Goal: Task Accomplishment & Management: Use online tool/utility

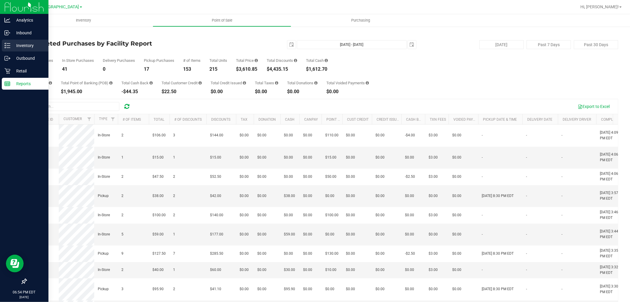
click at [12, 43] on p "Inventory" at bounding box center [27, 45] width 35 height 7
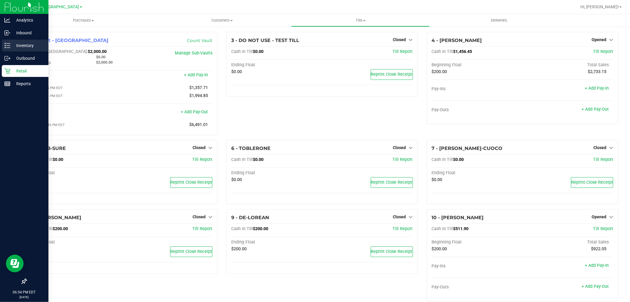
click at [11, 46] on p "Inventory" at bounding box center [27, 45] width 35 height 7
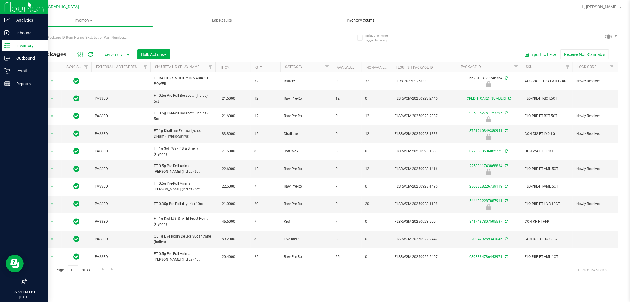
click at [352, 19] on span "Inventory Counts" at bounding box center [361, 20] width 44 height 5
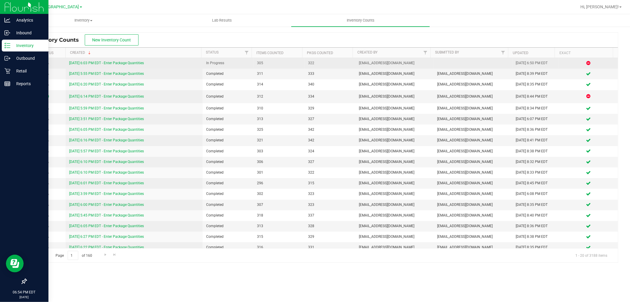
click at [124, 64] on link "[DATE] 6:03 PM EDT - Enter Package Quantities" at bounding box center [106, 63] width 75 height 4
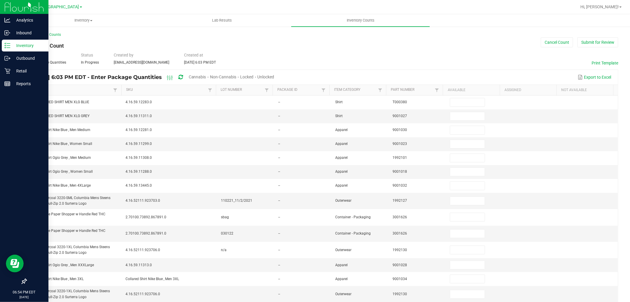
click at [206, 75] on span "Cannabis" at bounding box center [197, 76] width 17 height 5
type input "2"
type input "3"
type input "10"
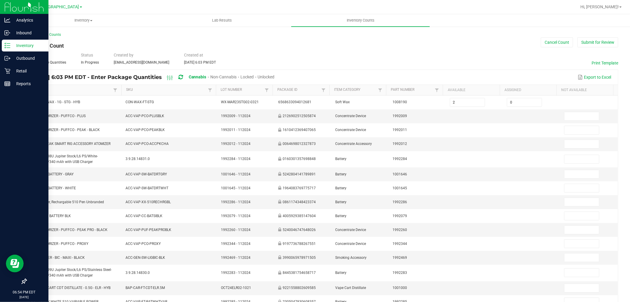
click at [275, 78] on span "Unlocked" at bounding box center [266, 76] width 17 height 5
type input "1"
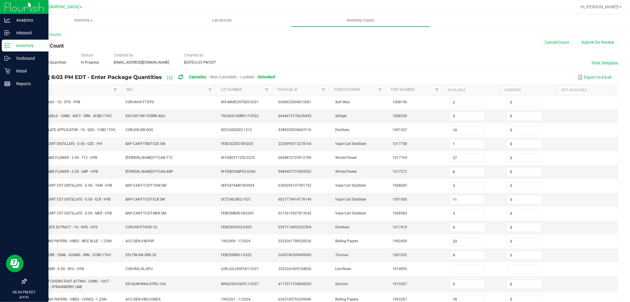
click at [79, 90] on link "Item" at bounding box center [72, 89] width 80 height 5
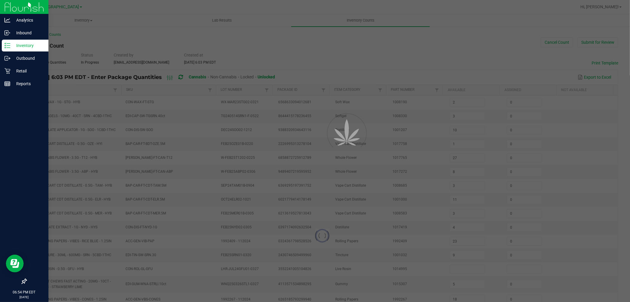
type input "4"
type input "0"
type input "20"
type input "8"
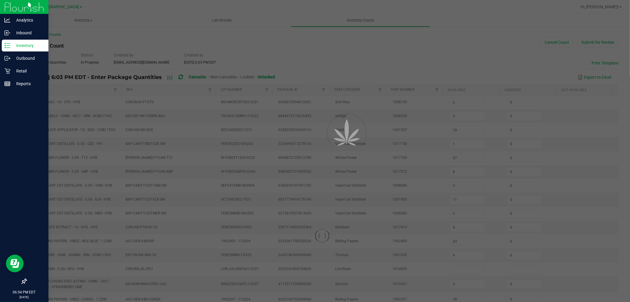
type input "10"
type input "9"
type input "12"
type input "2"
type input "14"
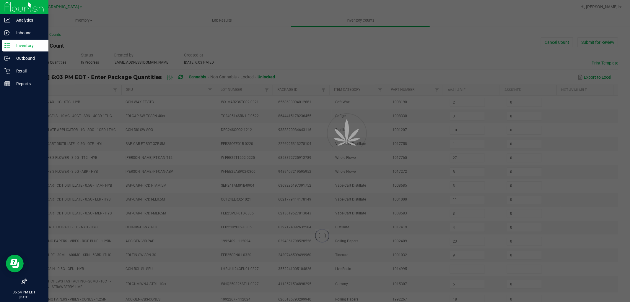
type input "13"
type input "0"
type input "7"
type input "8"
type input "0"
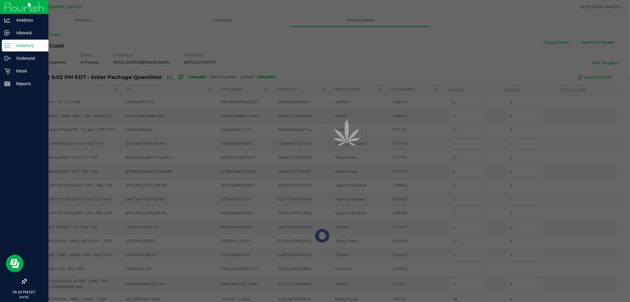
type input "10"
type input "19"
type input "0"
type input "19"
type input "0"
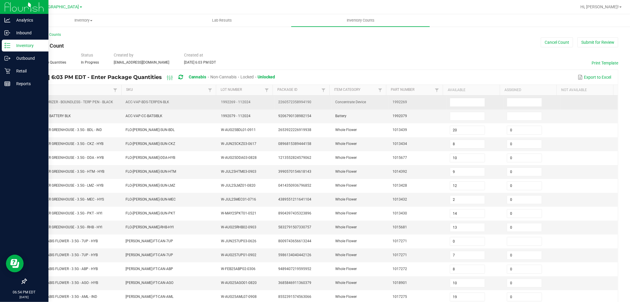
drag, startPoint x: 30, startPoint y: 101, endPoint x: 108, endPoint y: 99, distance: 77.7
click at [108, 99] on span "BDS - VAPORIZER - BOUNDLESS - TERP PEN - BLACK" at bounding box center [71, 102] width 83 height 6
copy span "BDS - VAPORIZER - BOUNDLESS - TERP PEN - BLACK"
drag, startPoint x: 446, startPoint y: 101, endPoint x: 442, endPoint y: 110, distance: 9.3
click at [450, 101] on input at bounding box center [467, 102] width 35 height 8
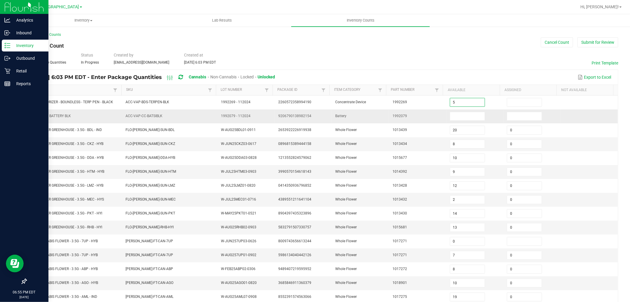
type input "5"
type input "0"
drag, startPoint x: 30, startPoint y: 116, endPoint x: 67, endPoint y: 113, distance: 37.6
click at [67, 113] on td "CCELL SILO BATTERY BLK" at bounding box center [74, 116] width 95 height 14
copy span "CCELL SILO BATTERY BLK"
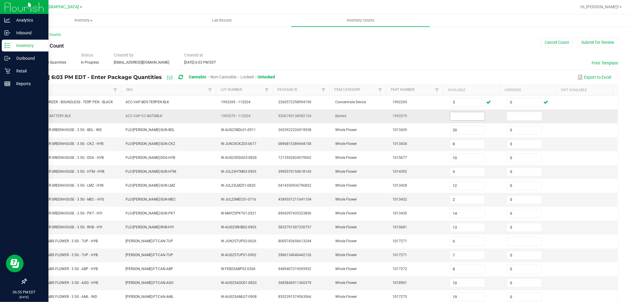
click at [456, 118] on input at bounding box center [467, 116] width 35 height 8
type input "1"
type input "0"
click at [618, 116] on div "< All Inventory Counts Inventory Count Cancel Count Submit for Review Type Ente…" at bounding box center [322, 210] width 616 height 368
click at [55, 89] on link "Item" at bounding box center [72, 89] width 80 height 5
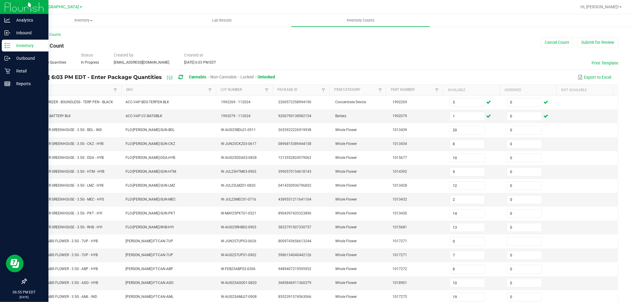
type input "9"
type input "6"
type input "0"
type input "8"
type input "6"
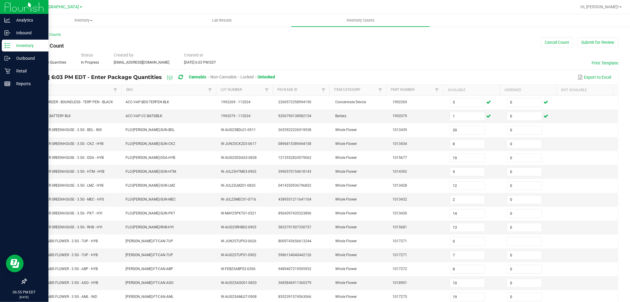
type input "7"
type input "8"
type input "11"
type input "3"
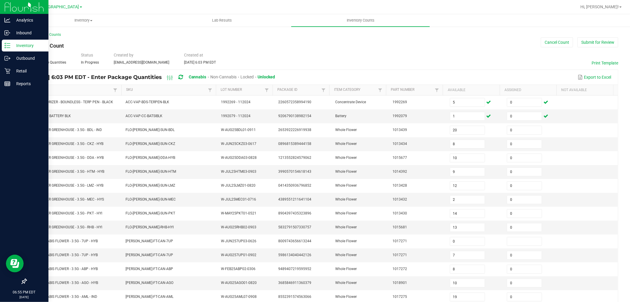
type input "6"
type input "23"
type input "18"
type input "0"
type input "20"
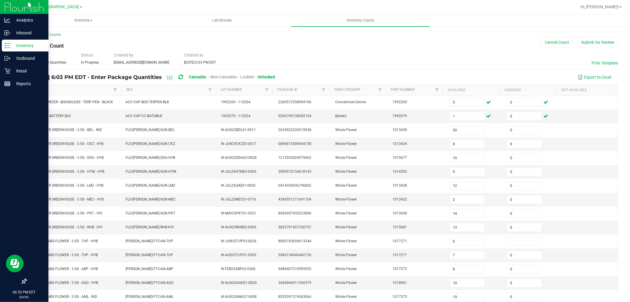
type input "3"
type input "15"
type input "0"
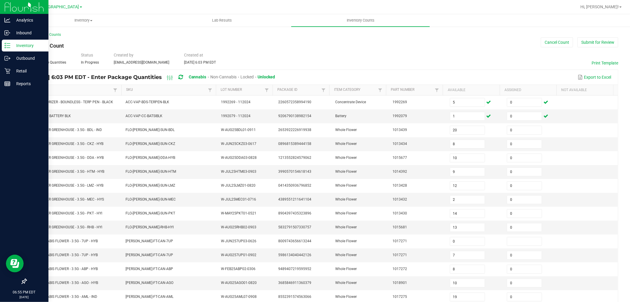
type input "9"
type input "2"
type input "0"
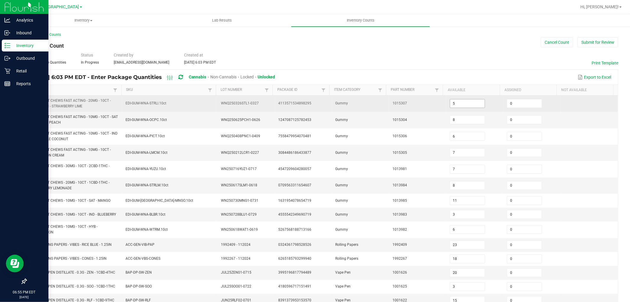
drag, startPoint x: 455, startPoint y: 98, endPoint x: 458, endPoint y: 102, distance: 5.4
click at [455, 98] on td "5" at bounding box center [475, 103] width 57 height 16
click at [458, 103] on input "5" at bounding box center [467, 103] width 35 height 8
type input "14"
type input "11"
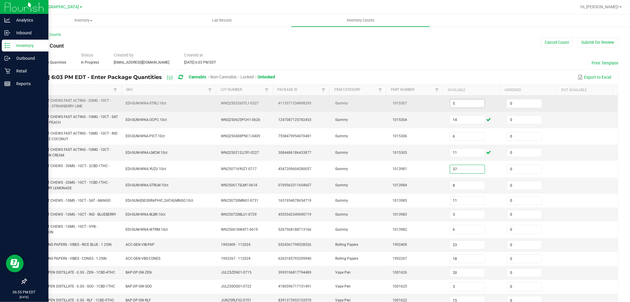
type input "37"
type input "12"
type input "13"
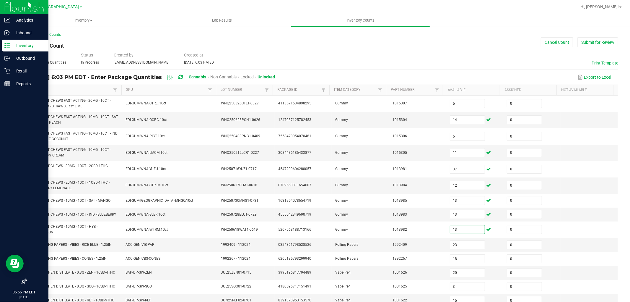
type input "13"
click at [619, 77] on div "< All Inventory Counts Inventory Count Cancel Count Submit for Review Type Ente…" at bounding box center [322, 219] width 616 height 386
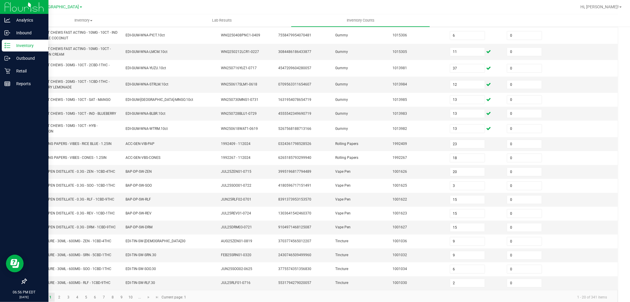
scroll to position [111, 0]
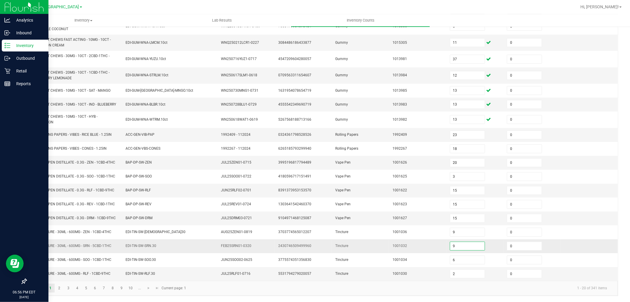
click at [460, 249] on input "9" at bounding box center [467, 246] width 35 height 8
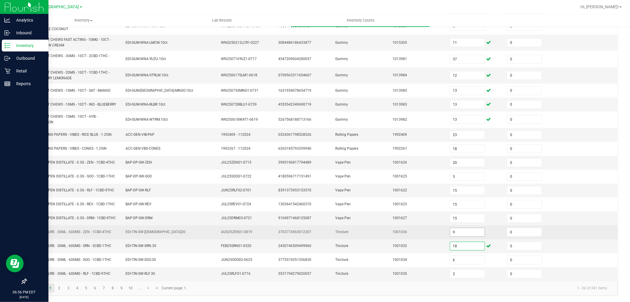
type input "18"
click at [453, 232] on input "9" at bounding box center [467, 232] width 35 height 8
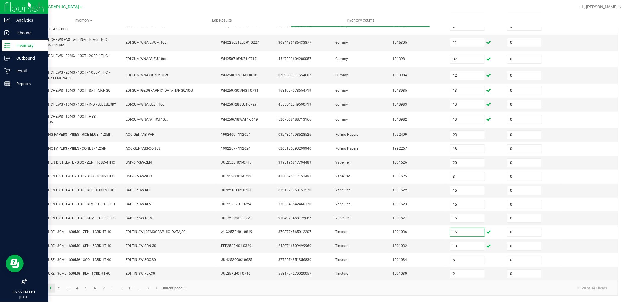
type input "15"
click at [21, 233] on div "< All Inventory Counts Inventory Count Cancel Count Submit for Review Type Ente…" at bounding box center [322, 109] width 616 height 386
click at [57, 290] on link "2" at bounding box center [59, 287] width 9 height 9
type input "6"
type input "7"
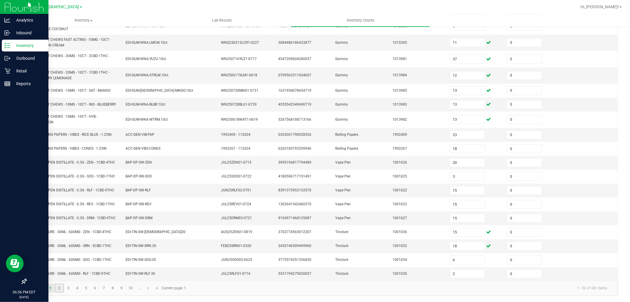
type input "4"
type input "10"
type input "7"
type input "1"
type input "9"
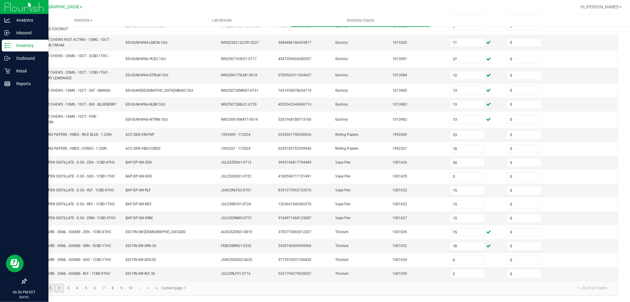
type input "5"
type input "2"
type input "3"
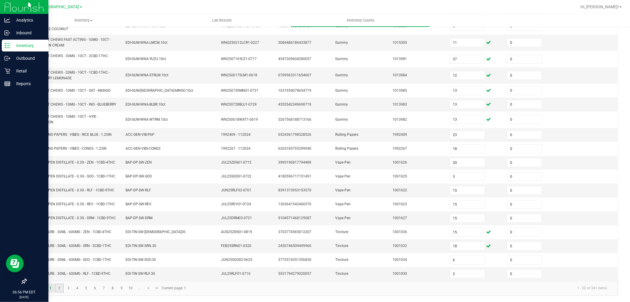
type input "4"
type input "3"
type input "6"
type input "19"
type input "4"
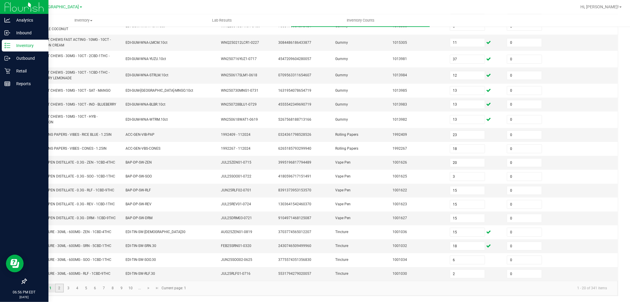
type input "11"
type input "10"
type input "5"
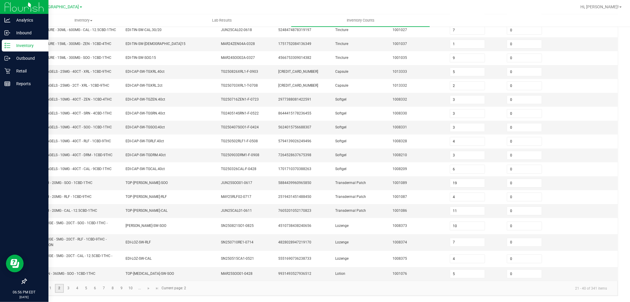
scroll to position [102, 0]
click at [17, 221] on div "< All Inventory Counts Inventory Count Cancel Count Submit for Review Type Ente…" at bounding box center [322, 114] width 616 height 376
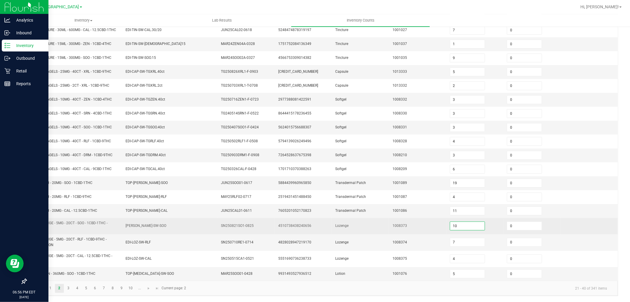
click at [458, 222] on input "10" at bounding box center [467, 226] width 35 height 8
type input "5"
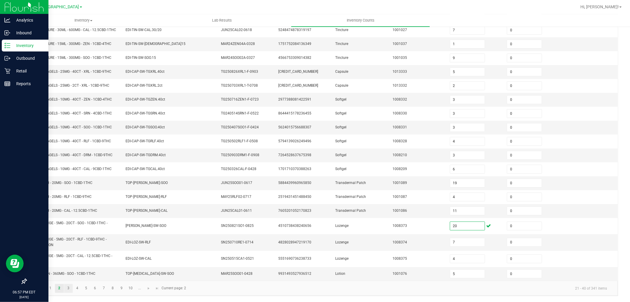
type input "20"
click at [71, 290] on link "3" at bounding box center [68, 288] width 9 height 9
type input "0"
type input "6"
type input "1"
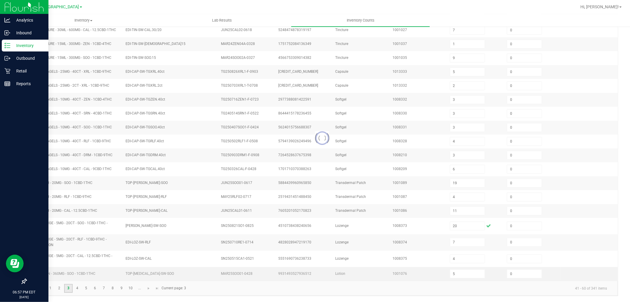
type input "42"
type input "0"
type input "1"
type input "0"
type input "1"
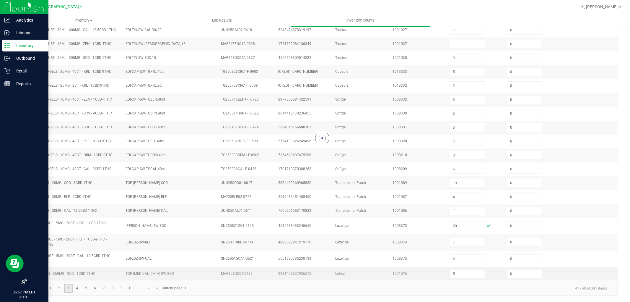
type input "3"
type input "6"
type input "3"
type input "10"
type input "11"
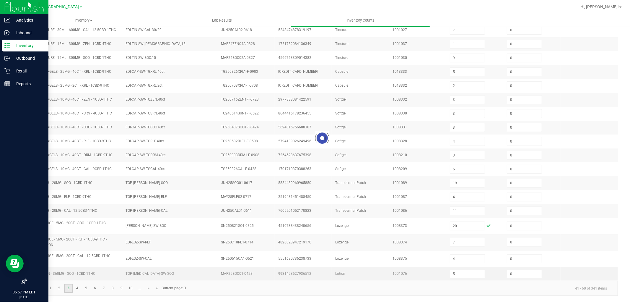
type input "2"
type input "13"
type input "4"
type input "11"
type input "8"
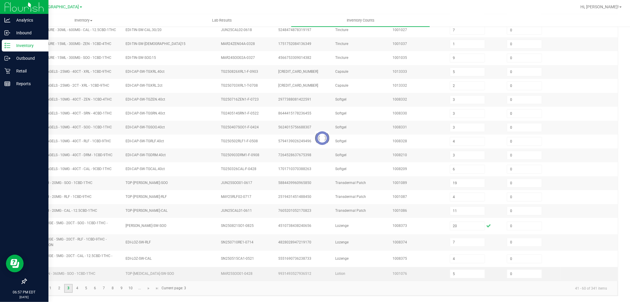
type input "2"
type input "7"
type input "2"
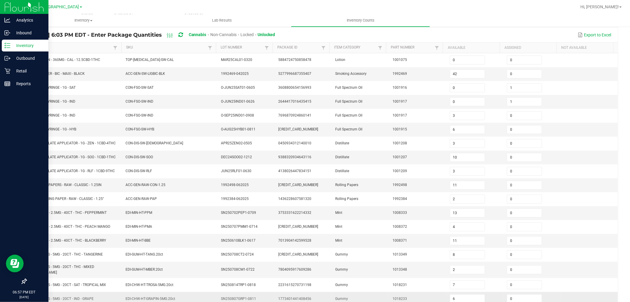
scroll to position [0, 0]
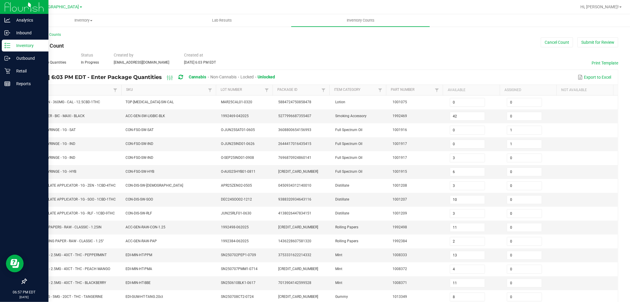
click at [24, 173] on div "< All Inventory Counts Inventory Count Cancel Count Submit for Review Type Ente…" at bounding box center [322, 212] width 616 height 373
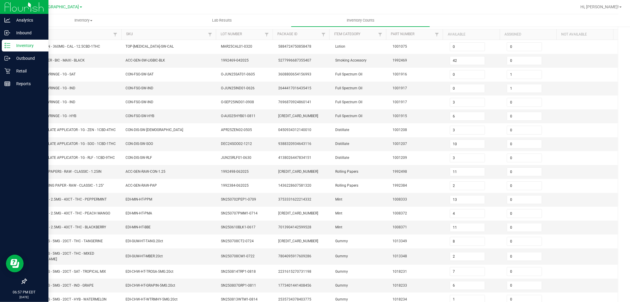
scroll to position [97, 0]
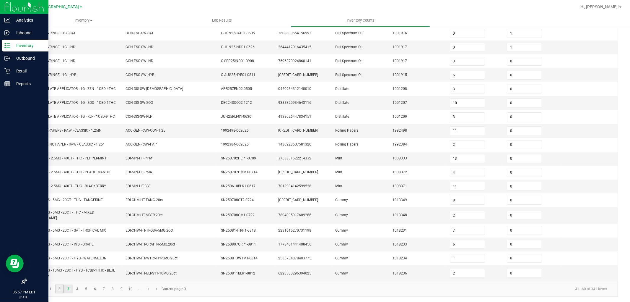
click at [60, 287] on link "2" at bounding box center [59, 288] width 9 height 9
type input "6"
type input "7"
type input "4"
type input "10"
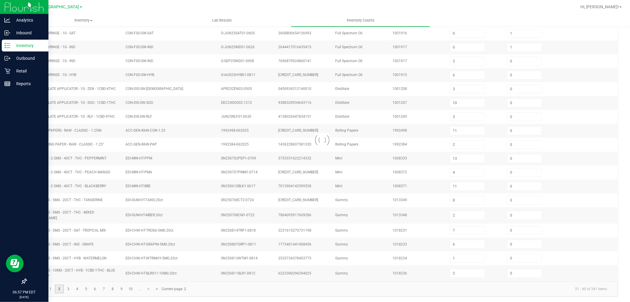
type input "7"
type input "0"
type input "1"
type input "0"
type input "9"
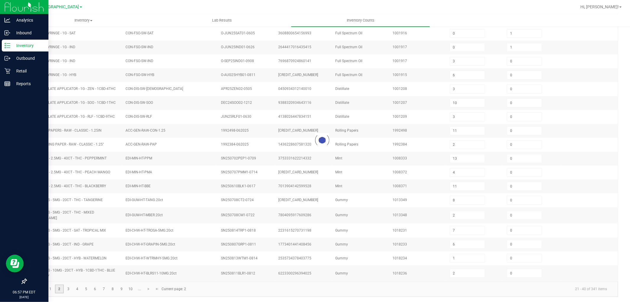
type input "5"
type input "2"
type input "3"
type input "4"
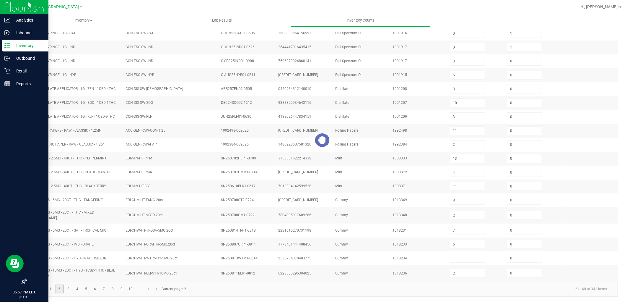
type input "3"
type input "6"
type input "19"
type input "4"
type input "11"
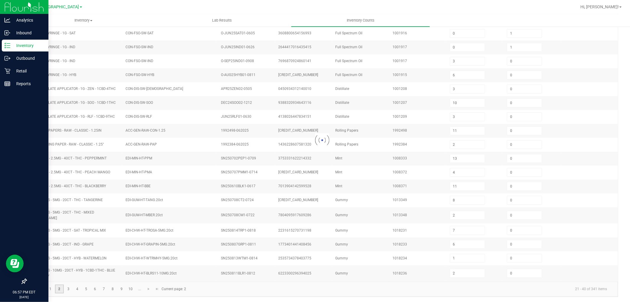
type input "20"
type input "5"
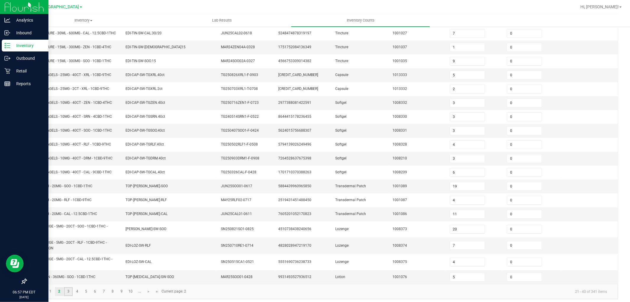
click at [70, 293] on link "3" at bounding box center [68, 291] width 9 height 9
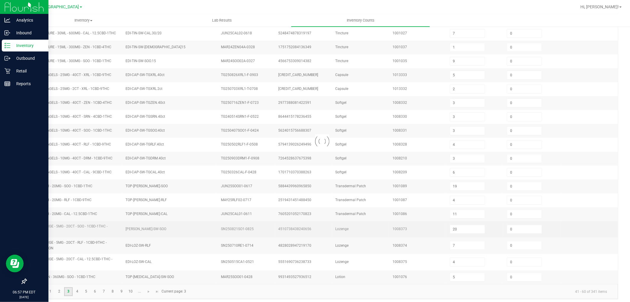
type input "0"
type input "6"
type input "1"
type input "42"
type input "0"
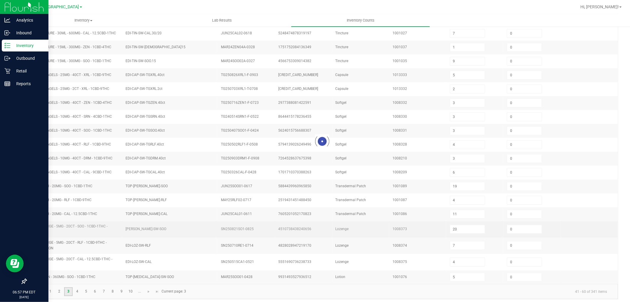
type input "1"
type input "0"
type input "1"
type input "3"
type input "6"
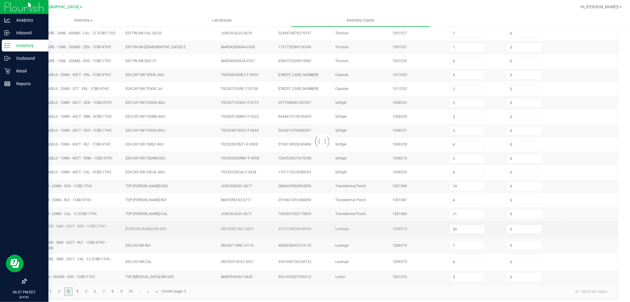
type input "3"
type input "10"
type input "11"
type input "2"
type input "13"
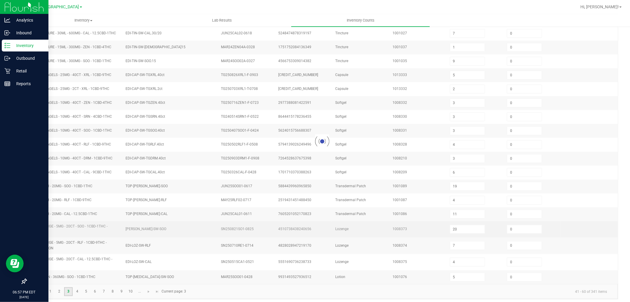
type input "4"
type input "11"
type input "8"
type input "2"
type input "7"
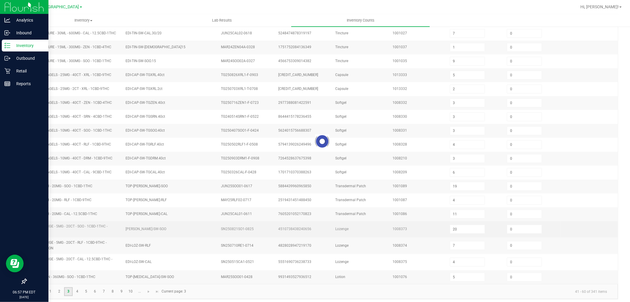
type input "2"
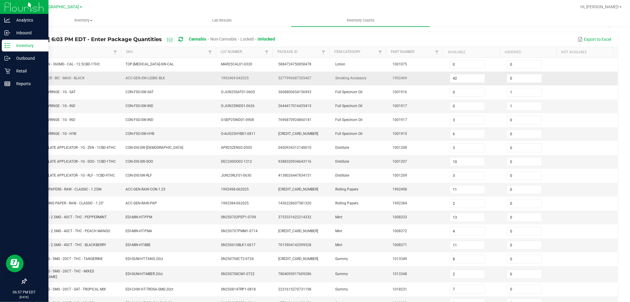
scroll to position [0, 0]
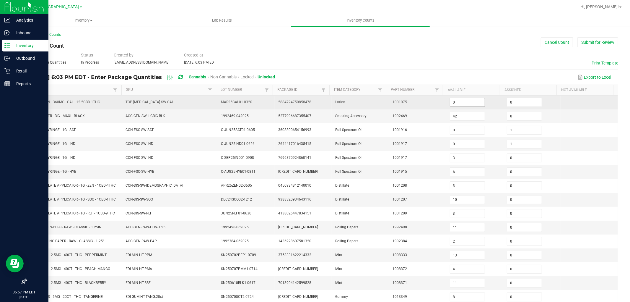
click at [450, 105] on input "0" at bounding box center [467, 102] width 35 height 8
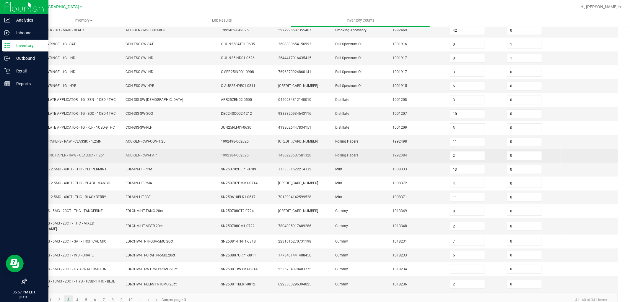
scroll to position [97, 0]
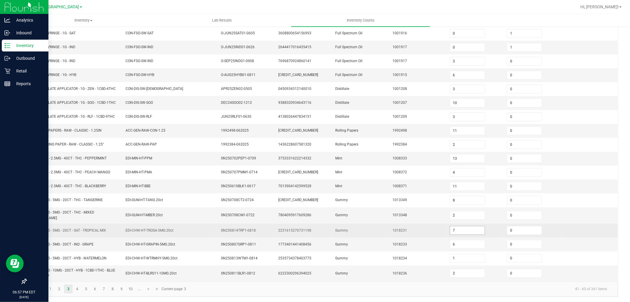
type input "6"
click at [452, 226] on input "7" at bounding box center [467, 230] width 35 height 8
type input "22"
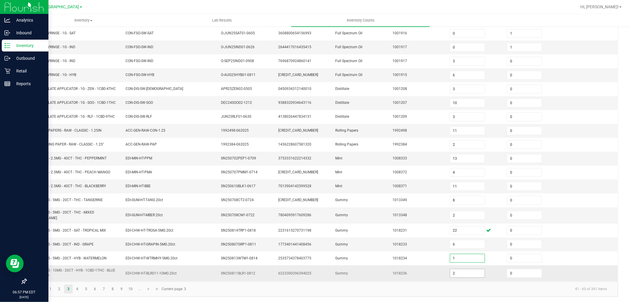
click at [457, 273] on input "2" at bounding box center [467, 273] width 35 height 8
type input "12"
click at [79, 287] on link "4" at bounding box center [77, 288] width 9 height 9
type input "5"
type input "3"
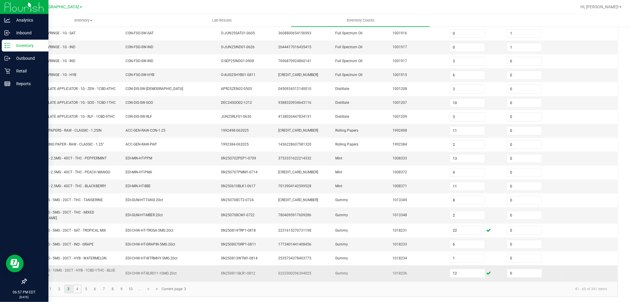
type input "14"
type input "0"
type input "5"
type input "0"
type input "6"
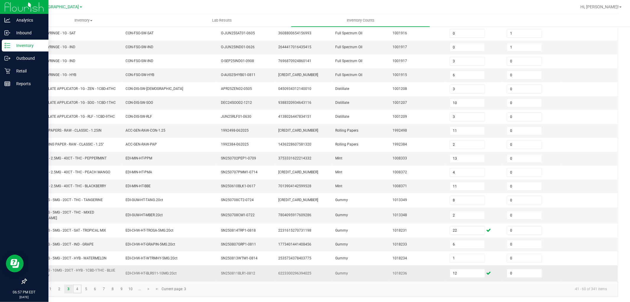
type input "10"
type input "7"
type input "6"
type input "8"
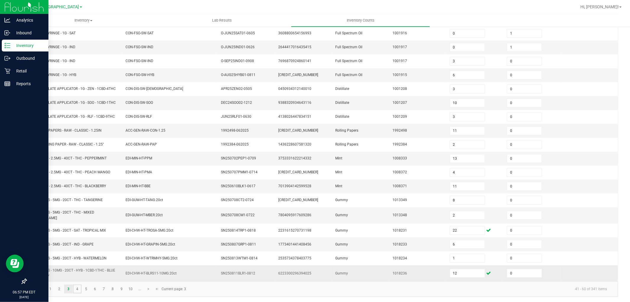
type input "2"
type input "1"
type input "6"
type input "7"
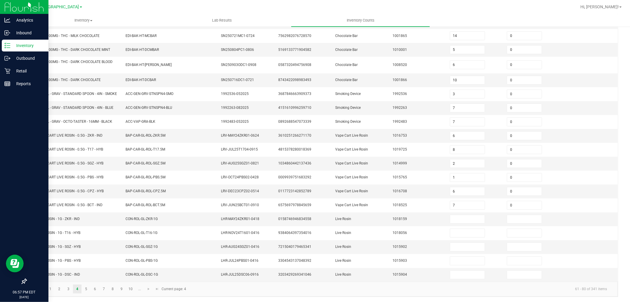
click at [20, 236] on div "< All Inventory Counts Inventory Count Cancel Count Submit for Review Type Ente…" at bounding box center [322, 115] width 616 height 373
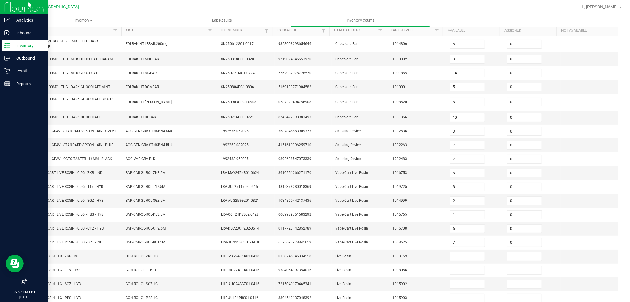
scroll to position [0, 0]
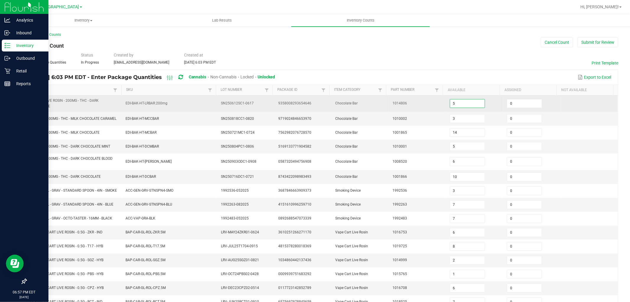
click at [451, 102] on input "5" at bounding box center [467, 103] width 35 height 8
type input "35"
type input "43"
type input "50"
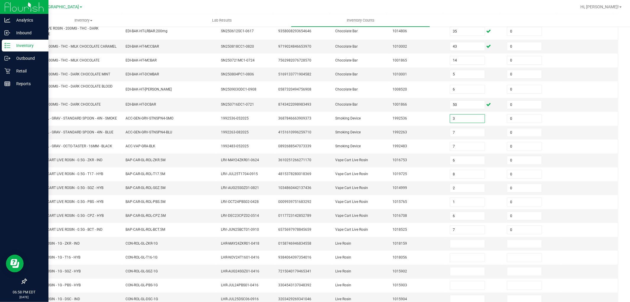
scroll to position [104, 0]
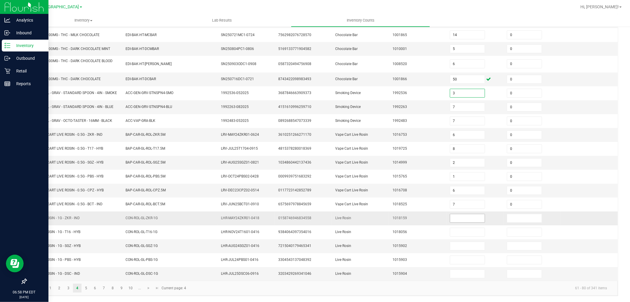
click at [460, 216] on input at bounding box center [467, 218] width 35 height 8
type input "4"
type input "0"
type input "8"
type input "0"
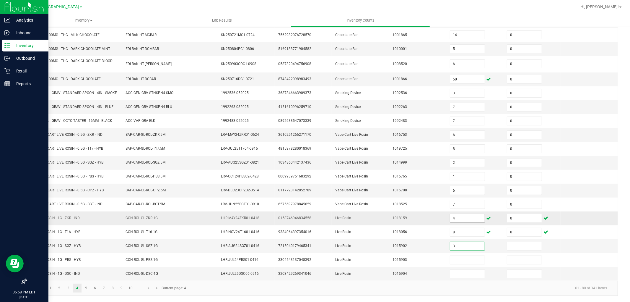
type input "3"
type input "0"
type input "7"
type input "0"
drag, startPoint x: 30, startPoint y: 273, endPoint x: 78, endPoint y: 274, distance: 47.9
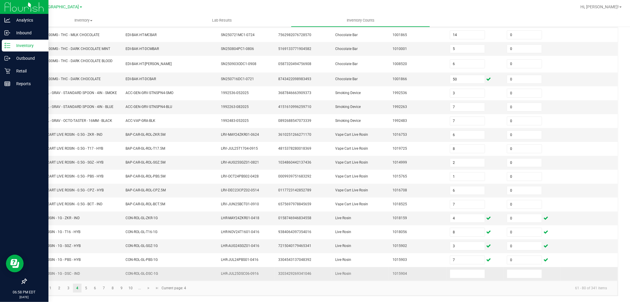
click at [80, 273] on span "GL - LIVE ROSIN - 1G - DSC - IND" at bounding box center [55, 273] width 50 height 4
copy span "GL - LIVE ROSIN - 1G - DSC - IND"
click at [456, 276] on input at bounding box center [467, 274] width 35 height 8
type input "8"
type input "0"
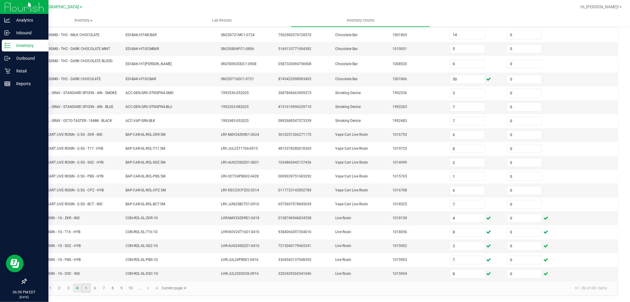
click at [90, 288] on link "5" at bounding box center [86, 287] width 9 height 9
type input "12"
type input "6"
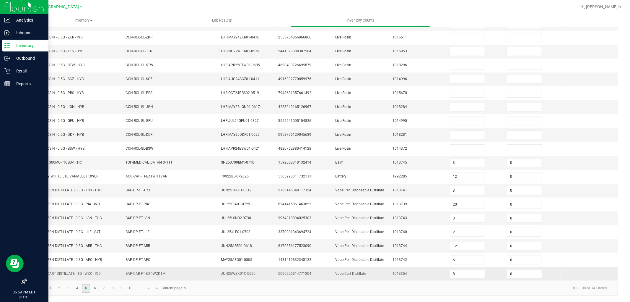
scroll to position [94, 0]
click at [20, 215] on div "< All Inventory Counts Inventory Count Cancel Count Submit for Review Type Ente…" at bounding box center [322, 118] width 616 height 368
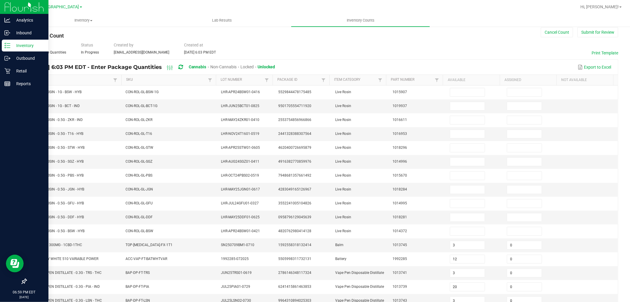
scroll to position [0, 0]
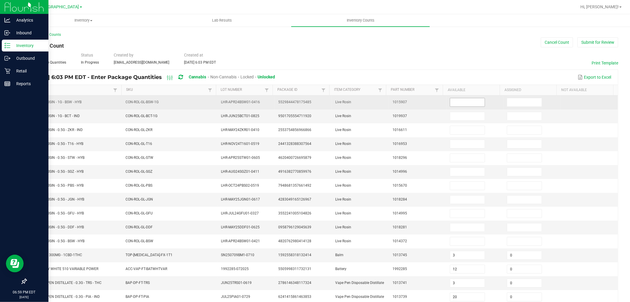
click at [460, 100] on input at bounding box center [467, 102] width 35 height 8
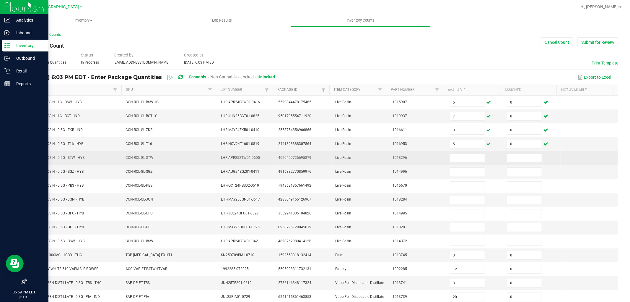
drag, startPoint x: 30, startPoint y: 158, endPoint x: 74, endPoint y: 161, distance: 44.4
click at [75, 163] on td "GL - LIVE ROSIN - 0.5G - STW - HYB" at bounding box center [74, 158] width 95 height 14
copy span "GL - LIVE ROSIN - 0.5G - STW - HYB"
click at [450, 155] on input at bounding box center [467, 158] width 35 height 8
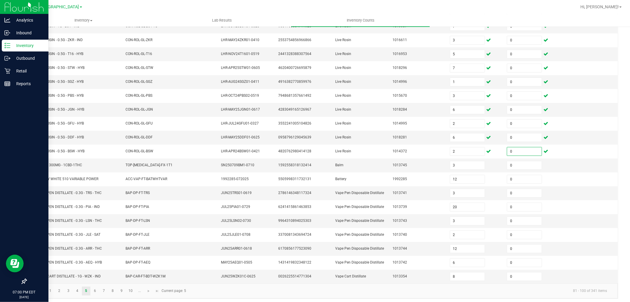
scroll to position [94, 0]
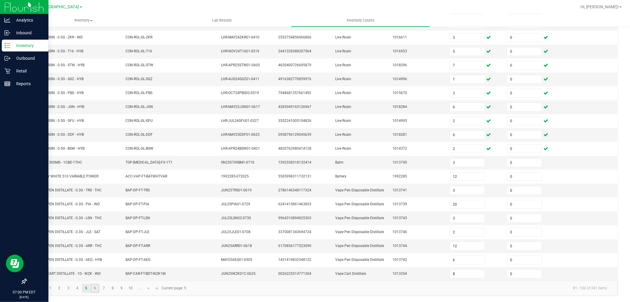
click at [93, 284] on link "6" at bounding box center [95, 288] width 9 height 9
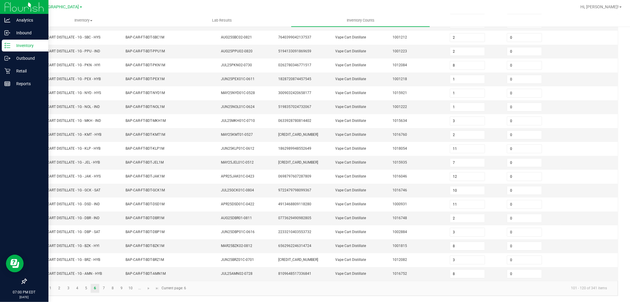
click at [22, 213] on div "< All Inventory Counts Inventory Count Cancel Count Submit for Review Type Ente…" at bounding box center [322, 118] width 616 height 368
click at [105, 290] on link "7" at bounding box center [104, 288] width 9 height 9
click at [18, 238] on div "< All Inventory Counts Inventory Count Cancel Count Submit for Review Type Ente…" at bounding box center [322, 118] width 616 height 368
click at [113, 288] on link "8" at bounding box center [112, 288] width 9 height 9
click at [104, 289] on link "7" at bounding box center [104, 288] width 9 height 9
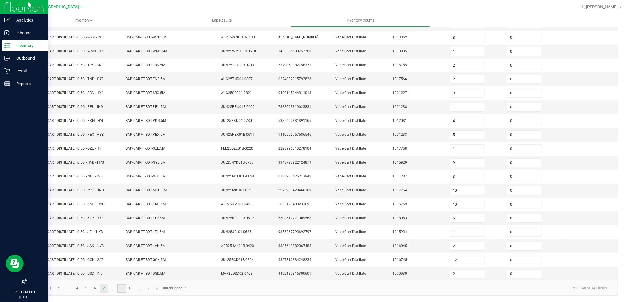
click at [118, 288] on link "9" at bounding box center [121, 288] width 9 height 9
click at [106, 289] on link "7" at bounding box center [104, 288] width 9 height 9
click at [112, 286] on link "8" at bounding box center [112, 288] width 9 height 9
click at [122, 287] on link "9" at bounding box center [121, 288] width 9 height 9
click at [130, 288] on link "10" at bounding box center [130, 288] width 9 height 9
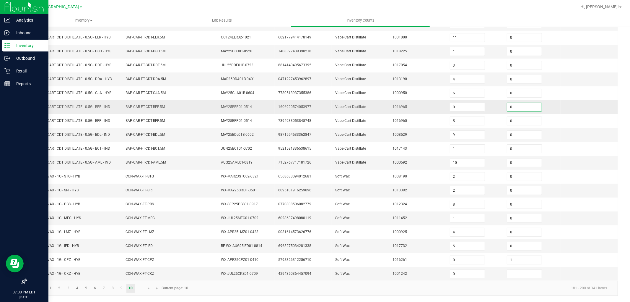
click at [510, 103] on input "0" at bounding box center [524, 107] width 35 height 8
click at [19, 192] on div "< All Inventory Counts Inventory Count Cancel Count Submit for Review Type Ente…" at bounding box center [322, 118] width 616 height 368
click at [121, 290] on link "9" at bounding box center [121, 288] width 9 height 9
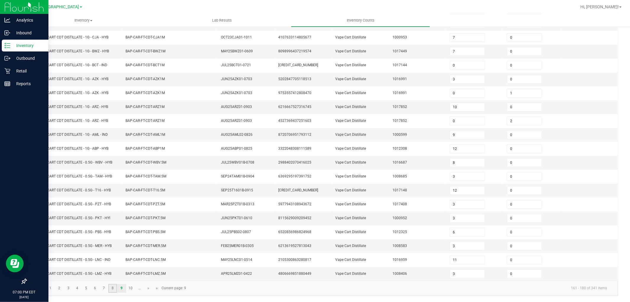
click at [112, 287] on link "8" at bounding box center [112, 288] width 9 height 9
click at [107, 286] on link "7" at bounding box center [104, 288] width 9 height 9
click at [96, 288] on link "6" at bounding box center [95, 288] width 9 height 9
click at [18, 226] on div "< All Inventory Counts Inventory Count Cancel Count Submit for Review Type Ente…" at bounding box center [322, 118] width 616 height 368
click at [113, 288] on link "8" at bounding box center [112, 288] width 9 height 9
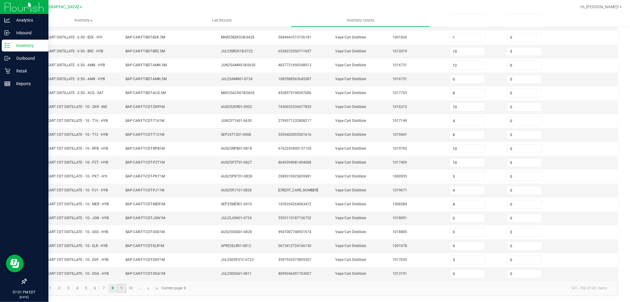
click at [123, 292] on link "9" at bounding box center [121, 288] width 9 height 9
click at [20, 225] on div "< All Inventory Counts Inventory Count Cancel Count Submit for Review Type Ente…" at bounding box center [322, 118] width 616 height 368
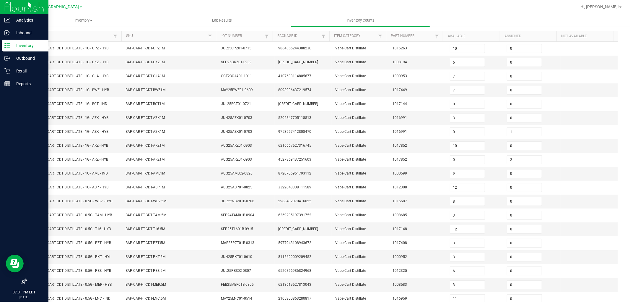
scroll to position [0, 0]
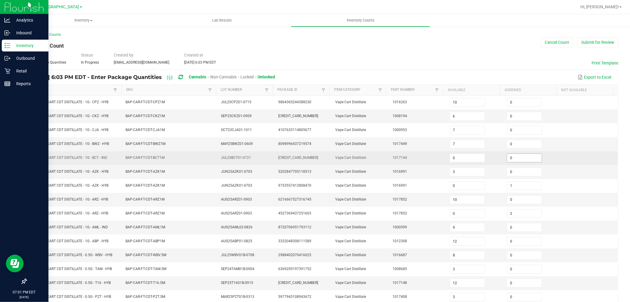
click at [512, 155] on input "0" at bounding box center [524, 158] width 35 height 8
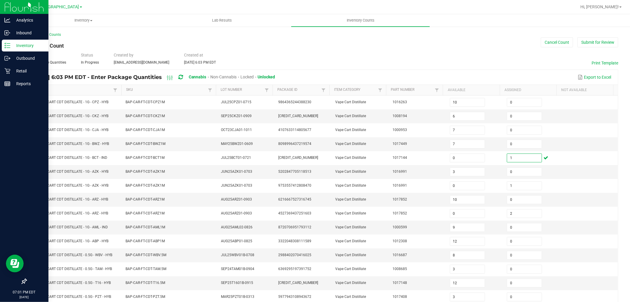
click at [20, 208] on div "< All Inventory Counts Inventory Count Cancel Count Submit for Review Type Ente…" at bounding box center [322, 210] width 616 height 368
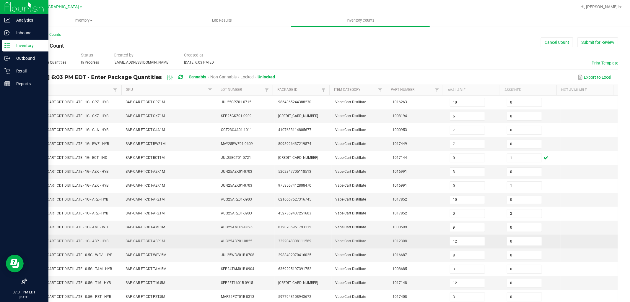
scroll to position [94, 0]
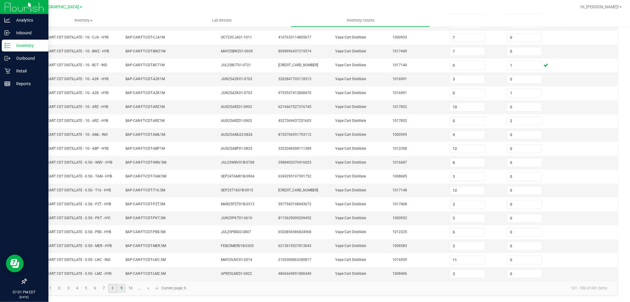
click at [114, 291] on link "8" at bounding box center [112, 288] width 9 height 9
click at [514, 216] on input "0" at bounding box center [524, 218] width 35 height 8
click at [17, 213] on div "< All Inventory Counts Inventory Count Cancel Count Submit for Review Type Ente…" at bounding box center [322, 118] width 616 height 368
click at [52, 288] on link "1" at bounding box center [50, 288] width 9 height 9
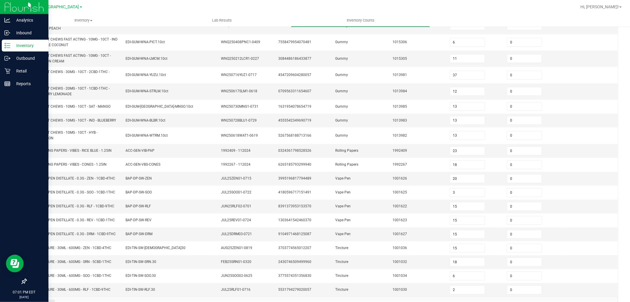
click at [16, 215] on div "< All Inventory Counts Inventory Count Cancel Count Submit for Review Type Ente…" at bounding box center [322, 125] width 616 height 386
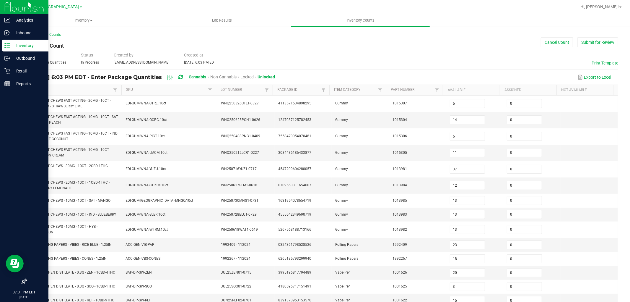
click at [56, 92] on th "Item Sorted Descending" at bounding box center [74, 90] width 95 height 11
click at [61, 90] on link "Item" at bounding box center [72, 89] width 80 height 5
click at [59, 92] on th "Item Not Sorted" at bounding box center [74, 90] width 95 height 11
click at [51, 87] on th "Item Not Sorted" at bounding box center [74, 90] width 95 height 11
click at [51, 88] on link "Item" at bounding box center [72, 89] width 80 height 5
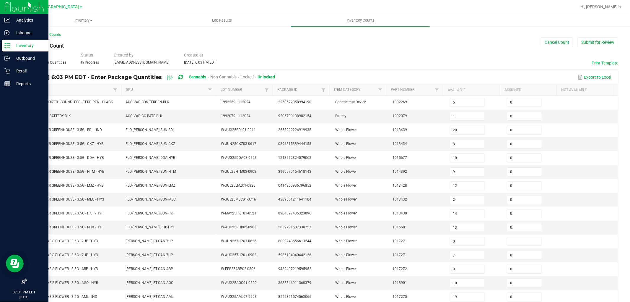
click at [21, 135] on div "< All Inventory Counts Inventory Count Cancel Count Submit for Review Type Ente…" at bounding box center [322, 210] width 616 height 368
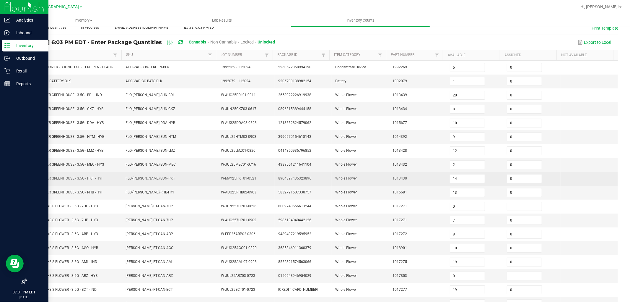
scroll to position [94, 0]
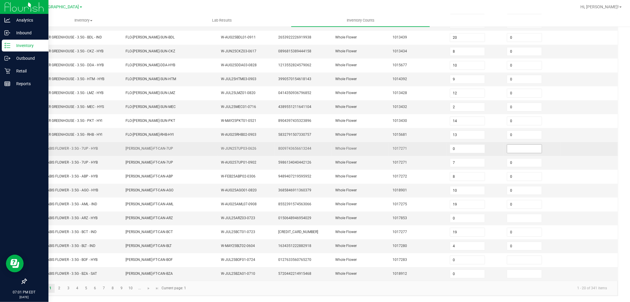
click at [507, 150] on input at bounding box center [524, 149] width 35 height 8
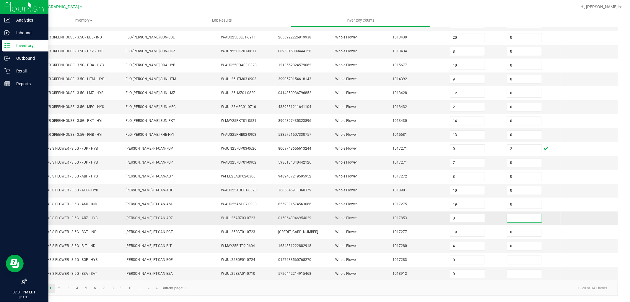
click at [507, 219] on input at bounding box center [524, 218] width 35 height 8
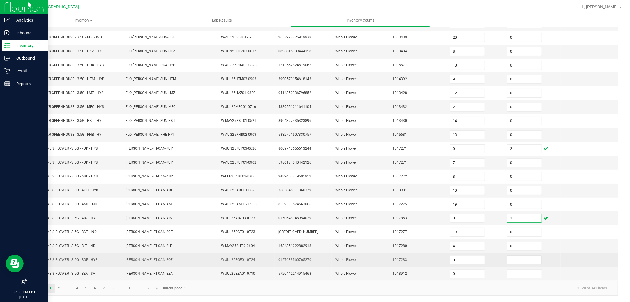
click at [507, 258] on input at bounding box center [524, 260] width 35 height 8
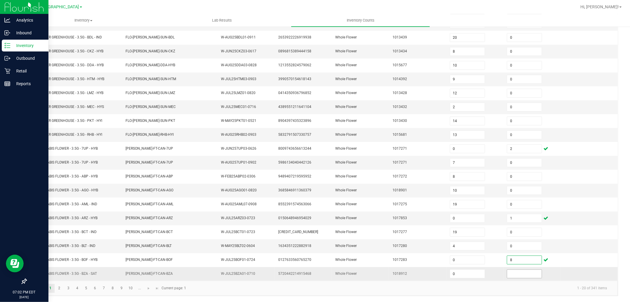
click at [507, 274] on input at bounding box center [524, 274] width 35 height 8
click at [60, 285] on link "2" at bounding box center [59, 288] width 9 height 9
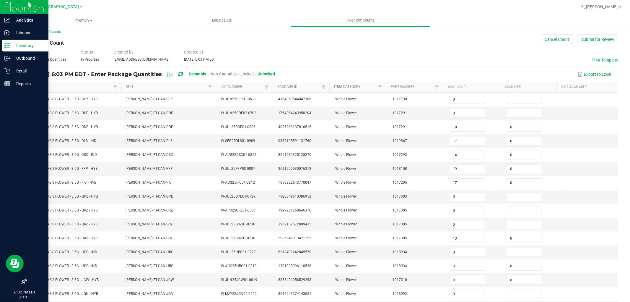
scroll to position [0, 0]
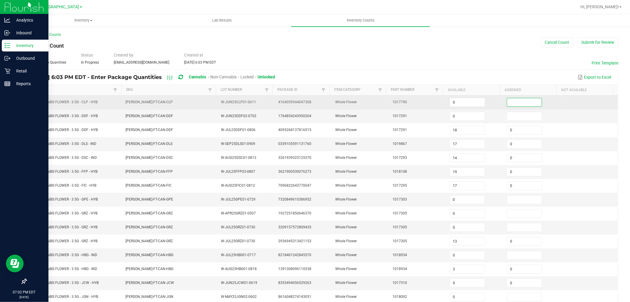
click at [519, 99] on input at bounding box center [524, 102] width 35 height 8
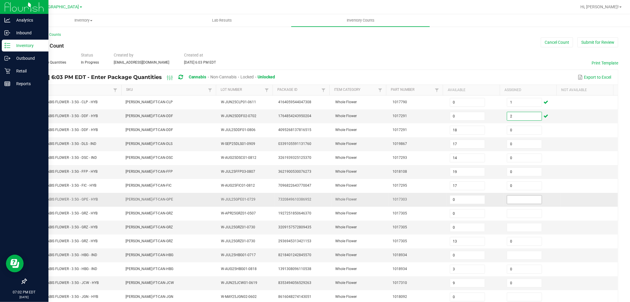
click at [507, 201] on input at bounding box center [524, 199] width 35 height 8
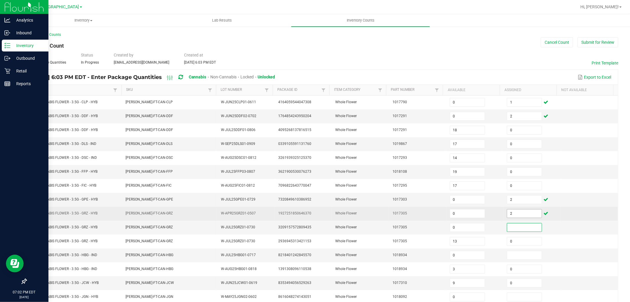
click at [517, 213] on input "2" at bounding box center [524, 213] width 35 height 8
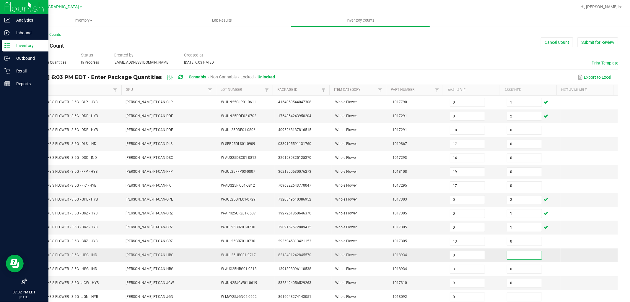
click at [515, 252] on input at bounding box center [524, 255] width 35 height 8
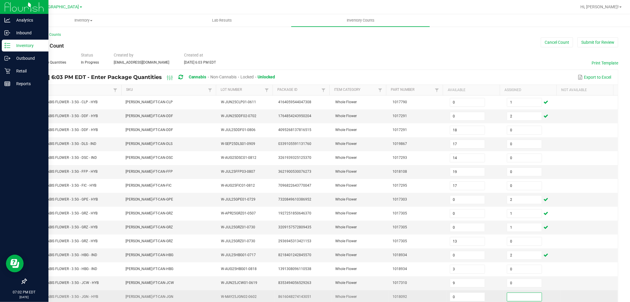
click at [510, 298] on input at bounding box center [524, 297] width 35 height 8
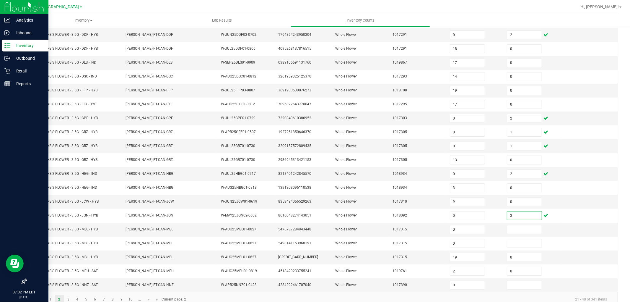
scroll to position [85, 0]
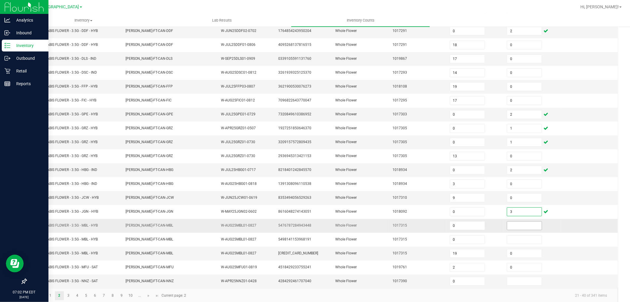
click at [519, 226] on input at bounding box center [524, 225] width 35 height 8
click at [507, 285] on input at bounding box center [524, 281] width 35 height 8
click at [69, 297] on link "3" at bounding box center [68, 295] width 9 height 9
click at [20, 242] on div "< All Inventory Counts Inventory Count Cancel Count Submit for Review Type Ente…" at bounding box center [322, 125] width 616 height 368
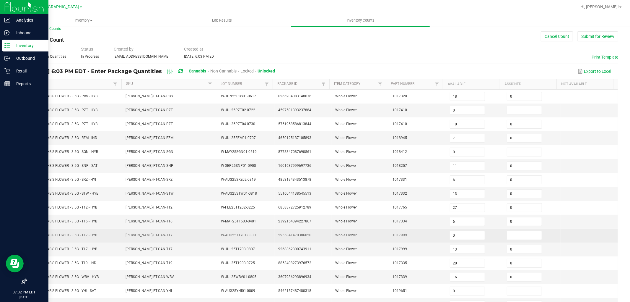
scroll to position [0, 0]
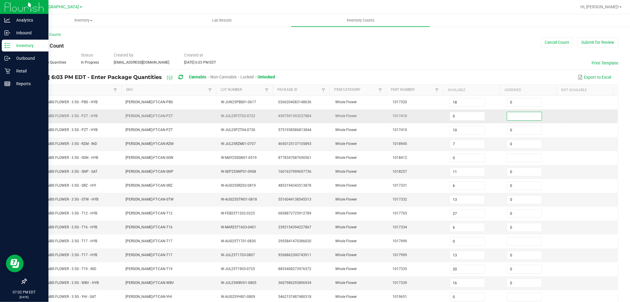
click at [509, 117] on input at bounding box center [524, 116] width 35 height 8
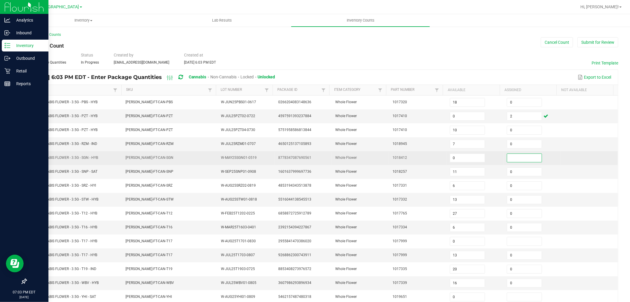
click at [507, 157] on input at bounding box center [524, 158] width 35 height 8
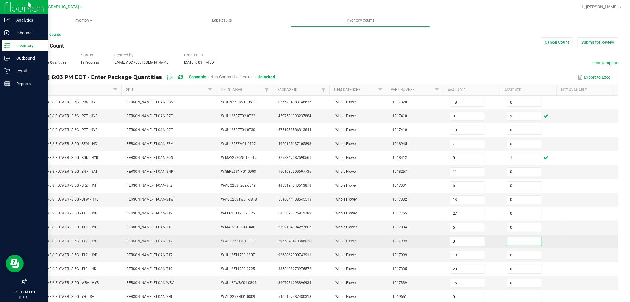
click at [508, 240] on input at bounding box center [524, 241] width 35 height 8
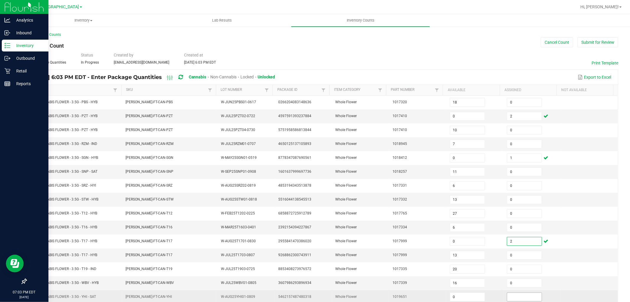
click at [507, 294] on input at bounding box center [524, 297] width 35 height 8
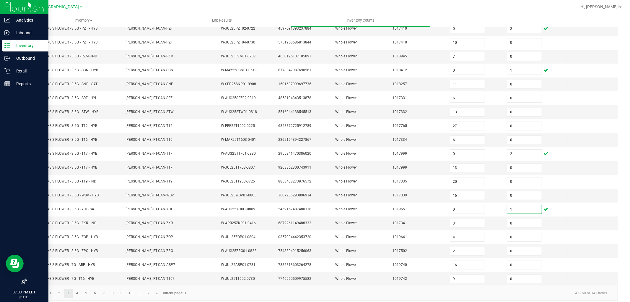
scroll to position [89, 0]
click at [80, 295] on link "4" at bounding box center [77, 291] width 9 height 9
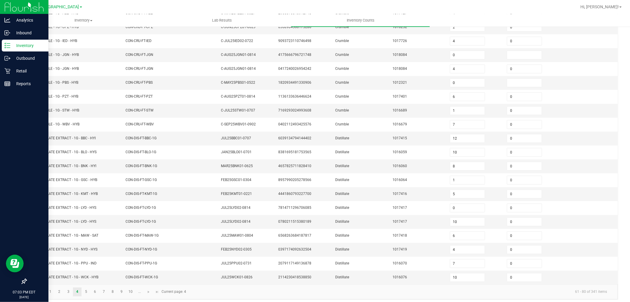
click at [17, 231] on div "< All Inventory Counts Inventory Count Cancel Count Submit for Review Type Ente…" at bounding box center [322, 121] width 616 height 368
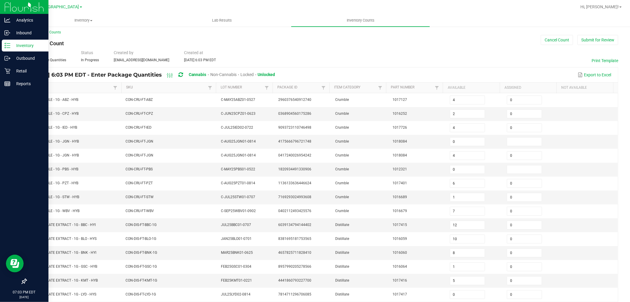
scroll to position [0, 0]
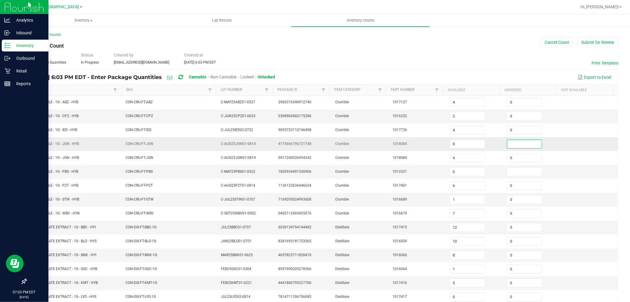
click at [507, 141] on input at bounding box center [524, 144] width 35 height 8
click at [525, 173] on input at bounding box center [524, 172] width 35 height 8
click at [21, 231] on div "< All Inventory Counts Inventory Count Cancel Count Submit for Review Type Ente…" at bounding box center [322, 210] width 616 height 368
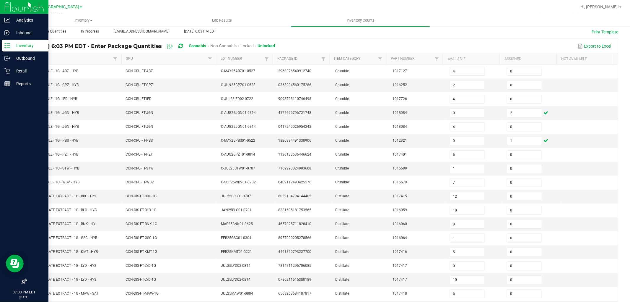
scroll to position [94, 0]
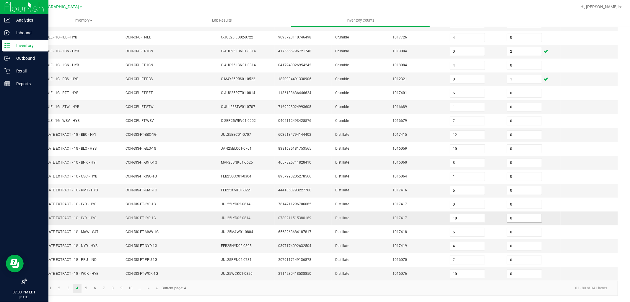
click at [511, 216] on input "0" at bounding box center [524, 218] width 35 height 8
click at [86, 288] on link "5" at bounding box center [86, 288] width 9 height 9
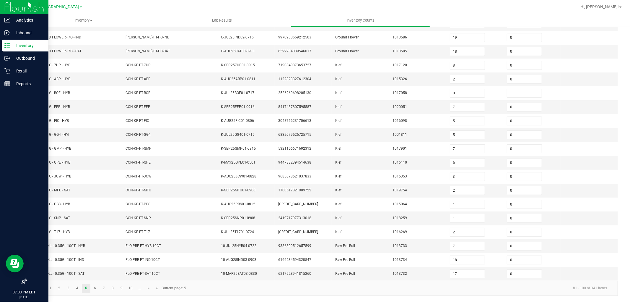
click at [18, 228] on div "< All Inventory Counts Inventory Count Cancel Count Submit for Review Type Ente…" at bounding box center [322, 118] width 616 height 368
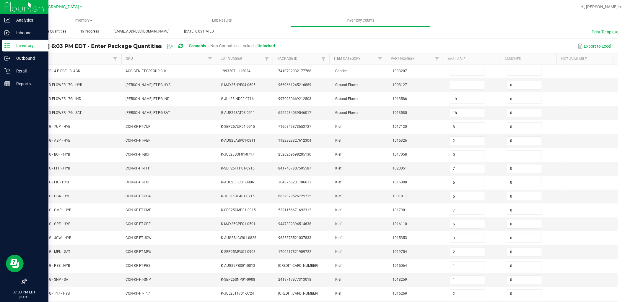
scroll to position [28, 0]
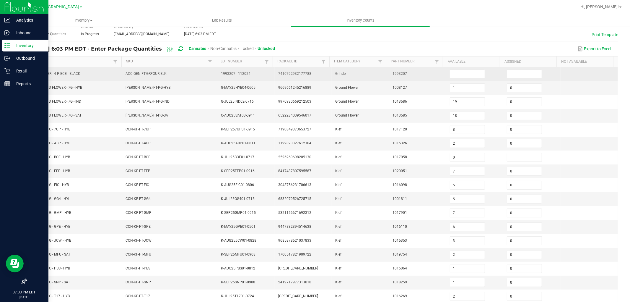
drag, startPoint x: 81, startPoint y: 73, endPoint x: 30, endPoint y: 75, distance: 51.5
click at [27, 78] on td "FT - GRINDER - 4 PIECE - BLACK" at bounding box center [74, 74] width 95 height 14
copy span "FT - GRINDER - 4 PIECE - BLACK"
click at [456, 73] on input at bounding box center [467, 74] width 35 height 8
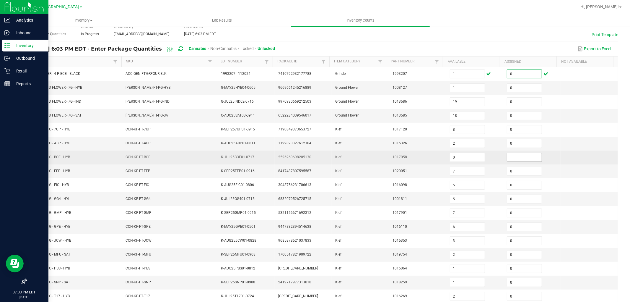
click at [519, 156] on input at bounding box center [524, 157] width 35 height 8
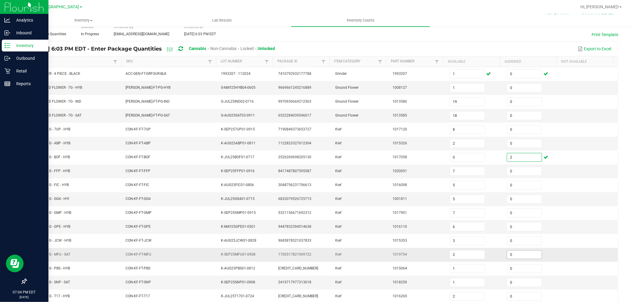
click at [512, 258] on input "0" at bounding box center [524, 254] width 35 height 8
click at [512, 282] on input "0" at bounding box center [524, 282] width 35 height 8
drag, startPoint x: 619, startPoint y: 181, endPoint x: 621, endPoint y: 178, distance: 3.8
click at [619, 180] on div "< All Inventory Counts Inventory Count Cancel Count Submit for Review Type Ente…" at bounding box center [322, 182] width 616 height 368
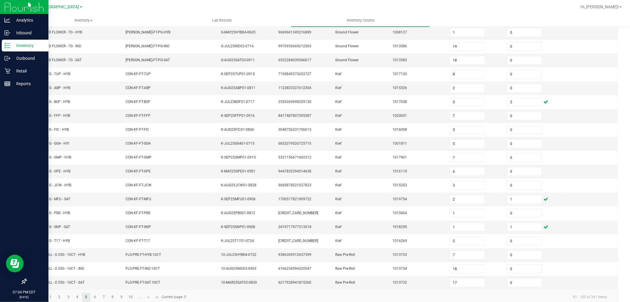
scroll to position [94, 0]
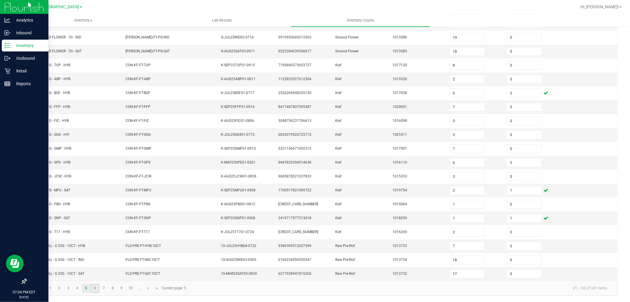
click at [95, 288] on link "6" at bounding box center [95, 288] width 9 height 9
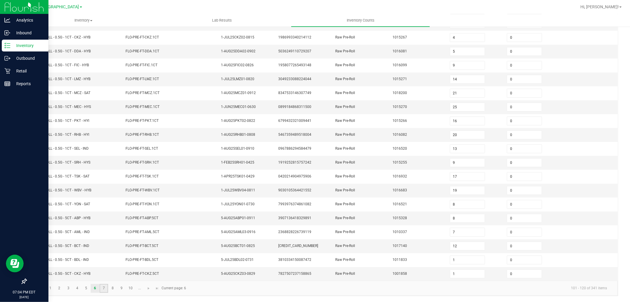
click at [102, 287] on link "7" at bounding box center [104, 288] width 9 height 9
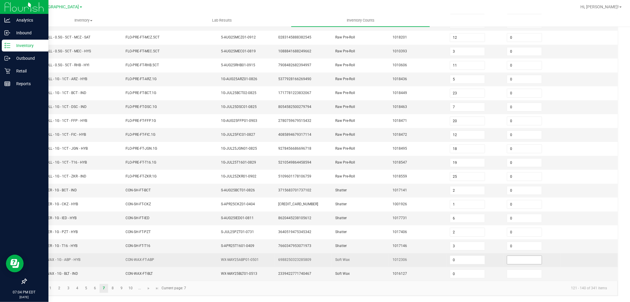
click at [507, 257] on input at bounding box center [524, 260] width 35 height 8
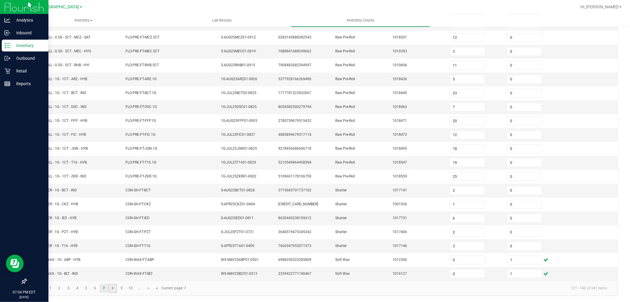
click at [113, 289] on link "8" at bounding box center [112, 288] width 9 height 9
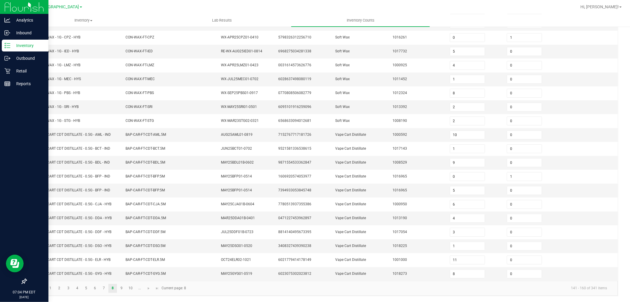
click at [17, 224] on div "< All Inventory Counts Inventory Count Cancel Count Submit for Review Type Ente…" at bounding box center [322, 118] width 616 height 368
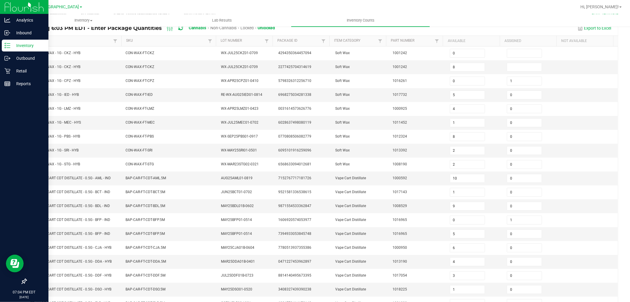
scroll to position [0, 0]
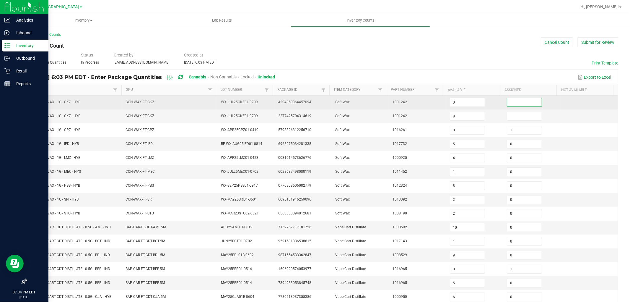
click at [507, 100] on input at bounding box center [524, 102] width 35 height 8
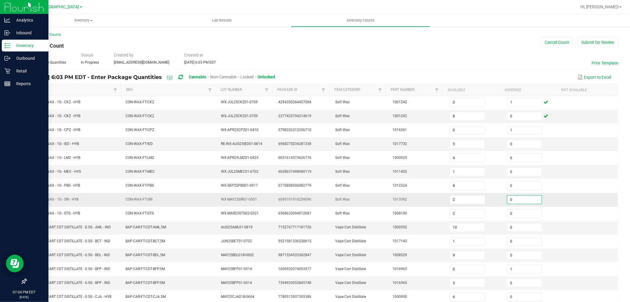
click at [513, 202] on input "0" at bounding box center [524, 199] width 35 height 8
click at [61, 88] on link "Item" at bounding box center [72, 89] width 80 height 5
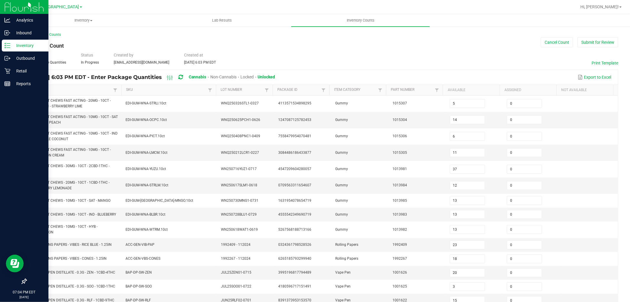
click at [60, 90] on link "Item" at bounding box center [72, 89] width 80 height 5
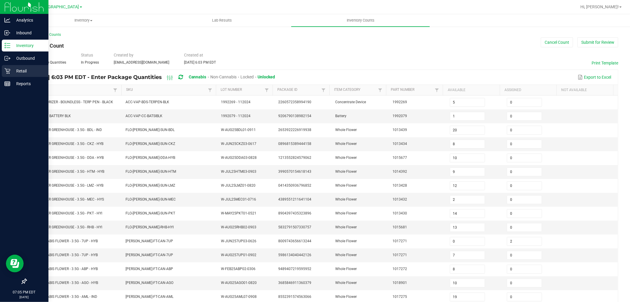
click at [8, 72] on icon at bounding box center [7, 71] width 6 height 6
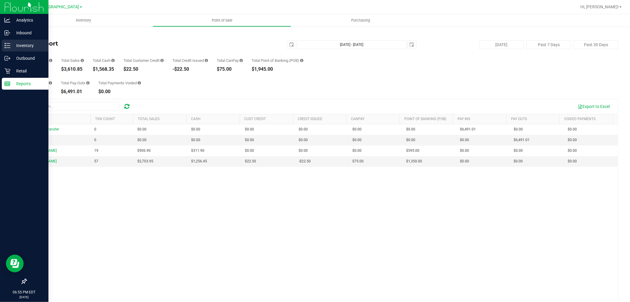
click at [12, 49] on p "Inventory" at bounding box center [27, 45] width 35 height 7
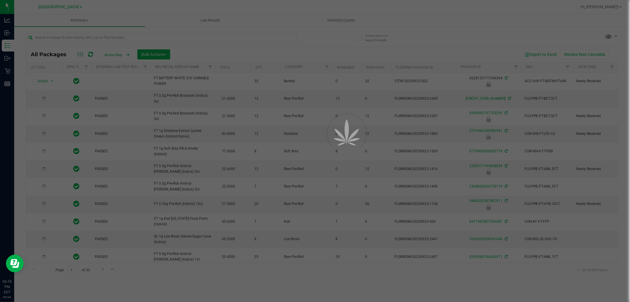
click at [53, 39] on div at bounding box center [315, 151] width 630 height 302
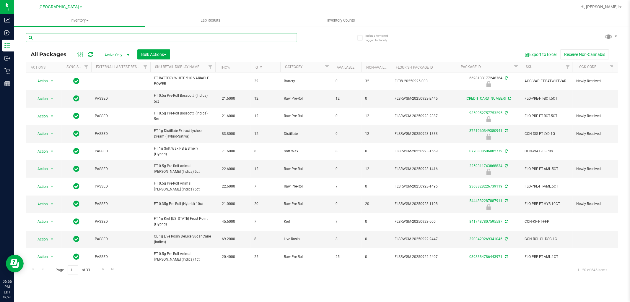
click at [51, 39] on input "text" at bounding box center [161, 37] width 271 height 9
paste input "BDS - VAPORIZER - BOUNDLESS - TERP PEN - BLACK"
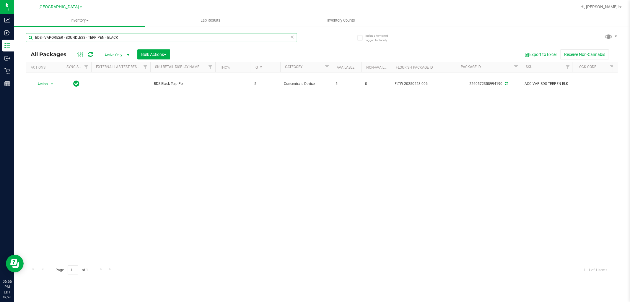
drag, startPoint x: 123, startPoint y: 36, endPoint x: 35, endPoint y: 40, distance: 87.3
click at [35, 40] on input "BDS - VAPORIZER - BOUNDLESS - TERP PEN - BLACK" at bounding box center [161, 37] width 271 height 9
paste input "CCELL SILO BATTERY BL"
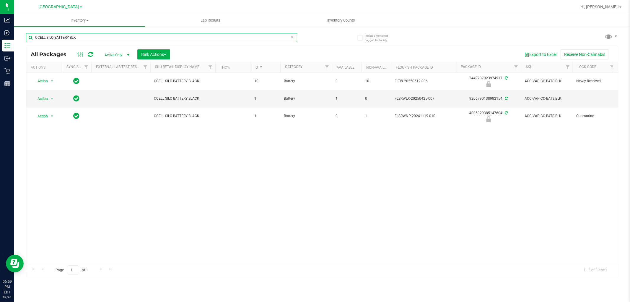
drag, startPoint x: 83, startPoint y: 36, endPoint x: 45, endPoint y: 36, distance: 38.4
click at [33, 32] on div "CCELL SILO BATTERY BLK" at bounding box center [174, 37] width 296 height 19
paste input "GL - LIVE ROSIN - 1G - DSC - IND"
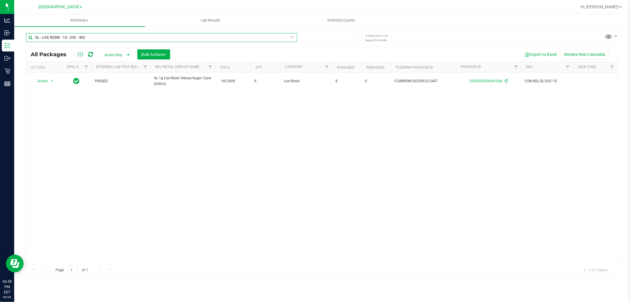
drag, startPoint x: 90, startPoint y: 33, endPoint x: 46, endPoint y: 37, distance: 43.9
click at [27, 30] on div "GL - LIVE ROSIN - 1G - DSC - IND" at bounding box center [174, 37] width 296 height 19
paste input "0.5G - STW - HYB"
drag, startPoint x: 95, startPoint y: 35, endPoint x: 30, endPoint y: 38, distance: 65.1
click at [30, 38] on input "GL - LIVE ROSIN - 0.5G - STW - HYB" at bounding box center [161, 37] width 271 height 9
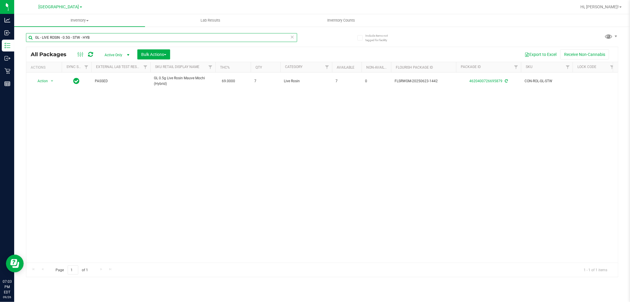
paste input "FT - GRINDER - 4 PIECE - BLACK"
type input "FT - GRINDER - 4 PIECE - BLACK"
